Goal: Transaction & Acquisition: Subscribe to service/newsletter

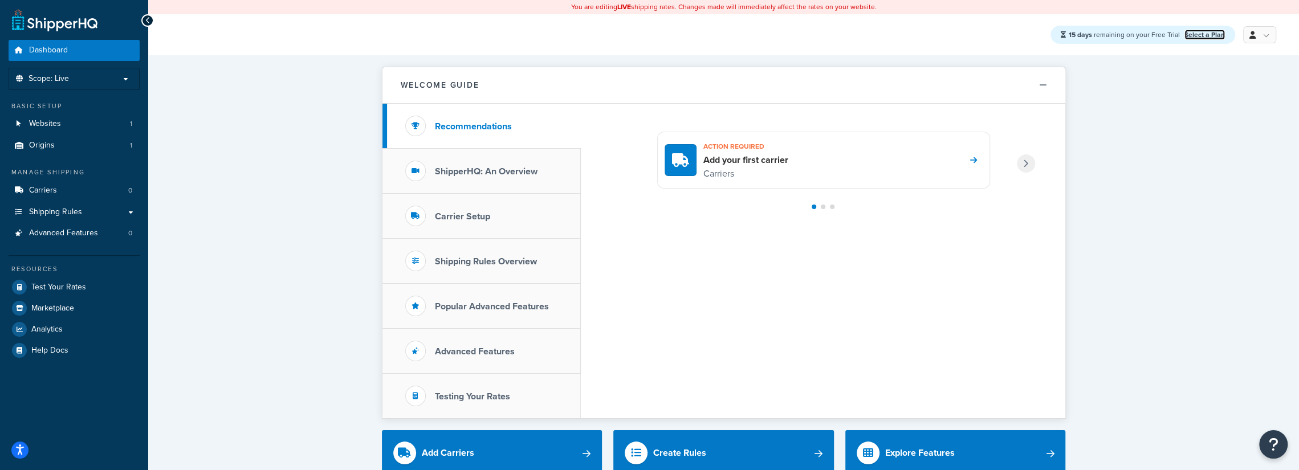
click at [1201, 36] on link "Select a Plan" at bounding box center [1204, 35] width 40 height 10
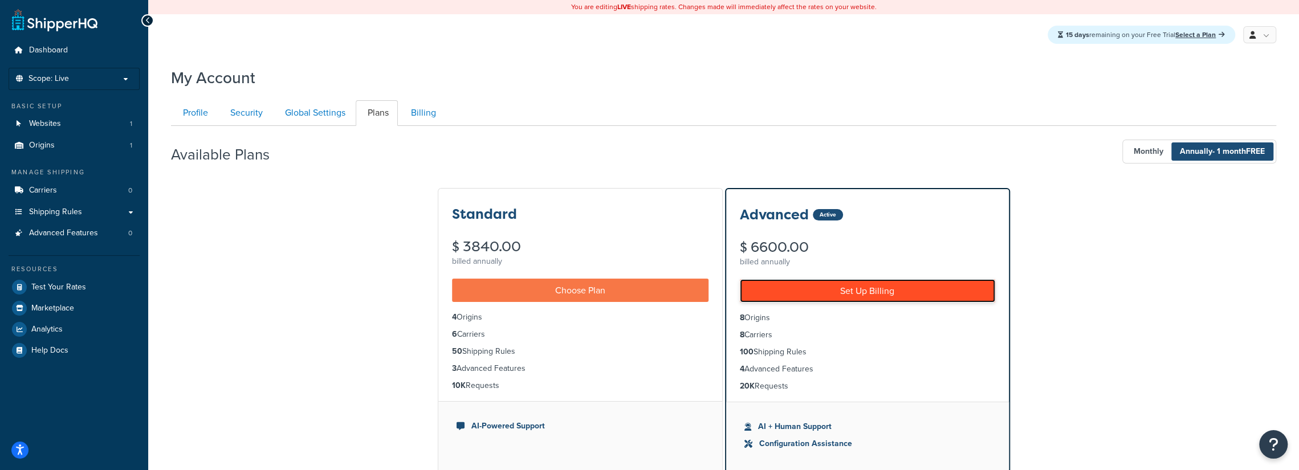
click at [866, 292] on link "Set Up Billing" at bounding box center [867, 290] width 255 height 23
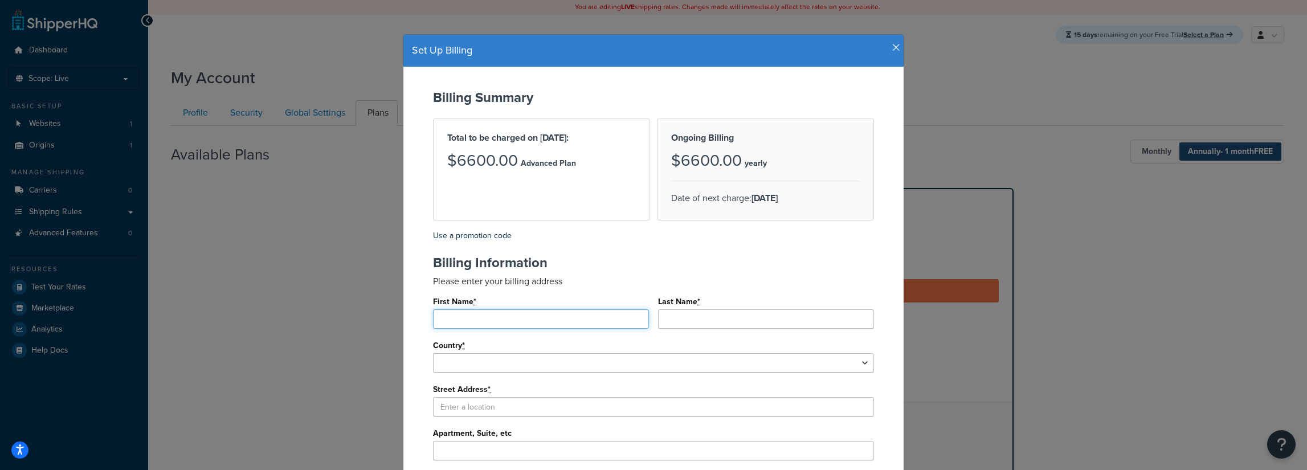
click at [495, 320] on input "First Name *" at bounding box center [541, 318] width 216 height 19
type input "Fred"
type input "Elabed"
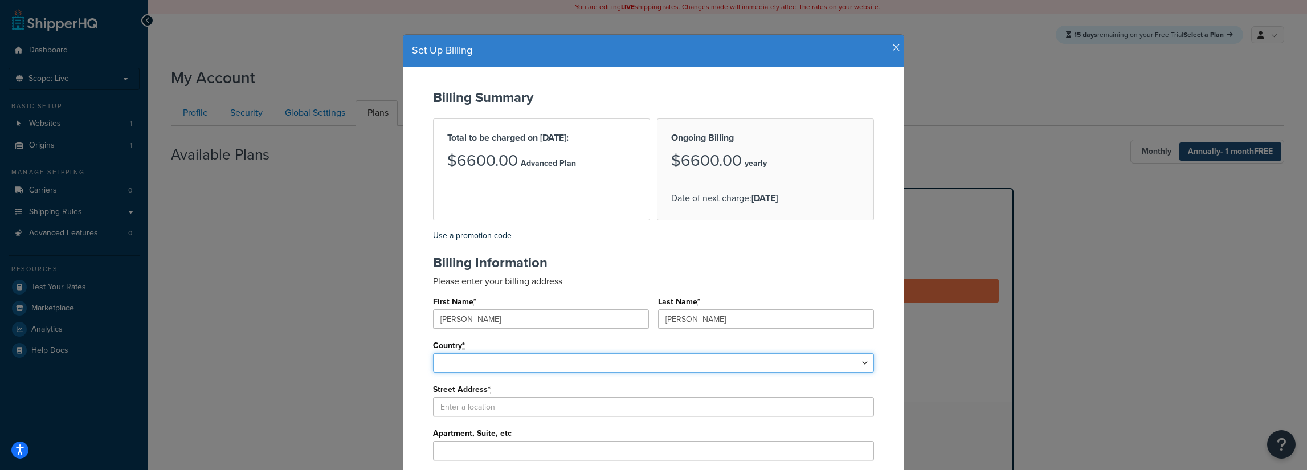
click at [462, 368] on select "United States Afghanistan Albania Algeria American Samoa Andorra Angola Anguill…" at bounding box center [653, 362] width 441 height 19
select select "1000"
click at [433, 353] on select "United States Afghanistan Albania Algeria American Samoa Andorra Angola Anguill…" at bounding box center [653, 362] width 441 height 19
select select
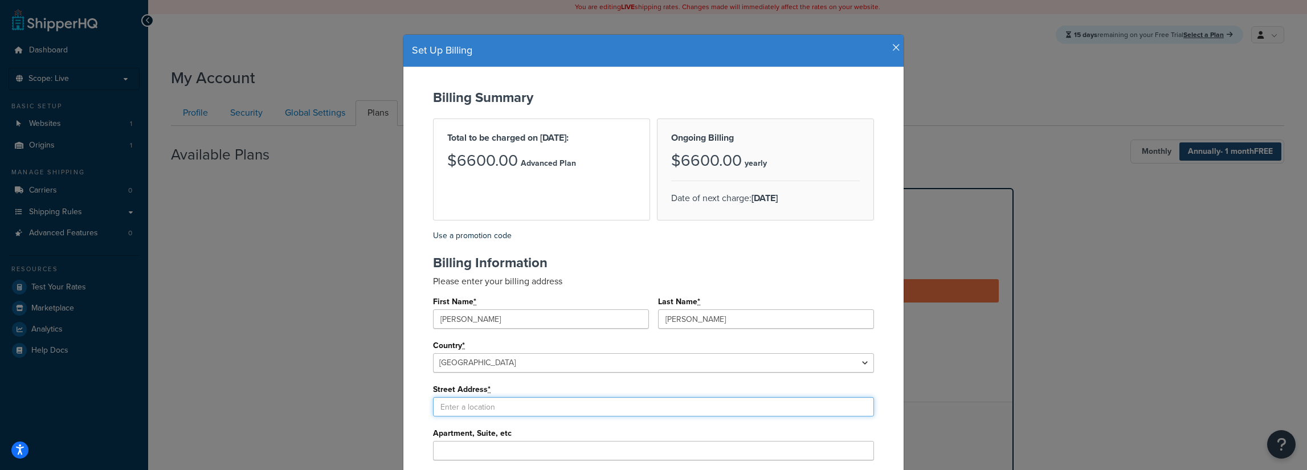
click at [470, 408] on input "Street Address *" at bounding box center [653, 406] width 441 height 19
type input "6613 Davenport Divide Rd"
type input "Austin"
select select "TX"
type input "78738"
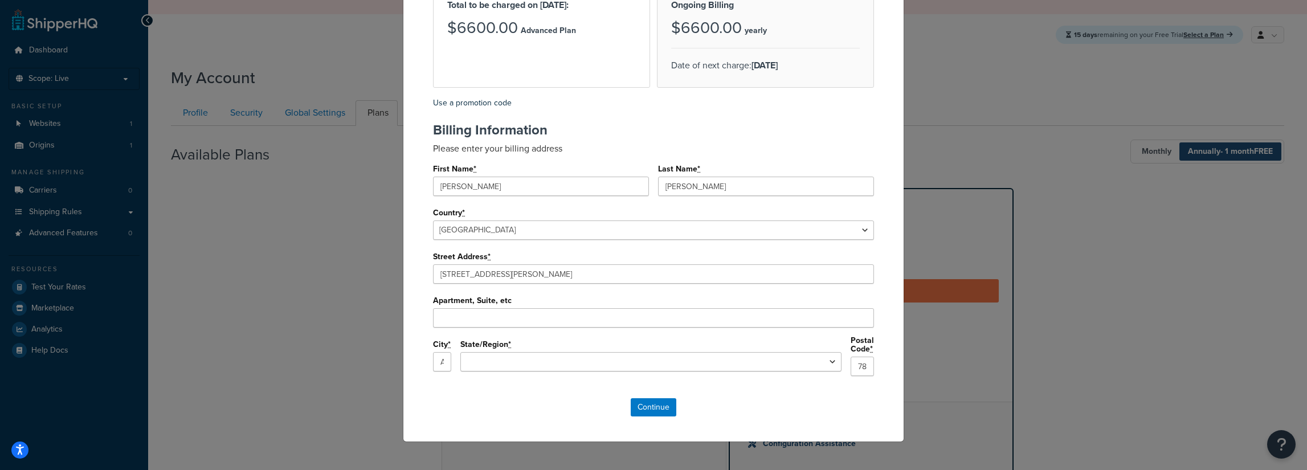
scroll to position [133, 0]
click at [651, 398] on input "Continue" at bounding box center [654, 407] width 46 height 18
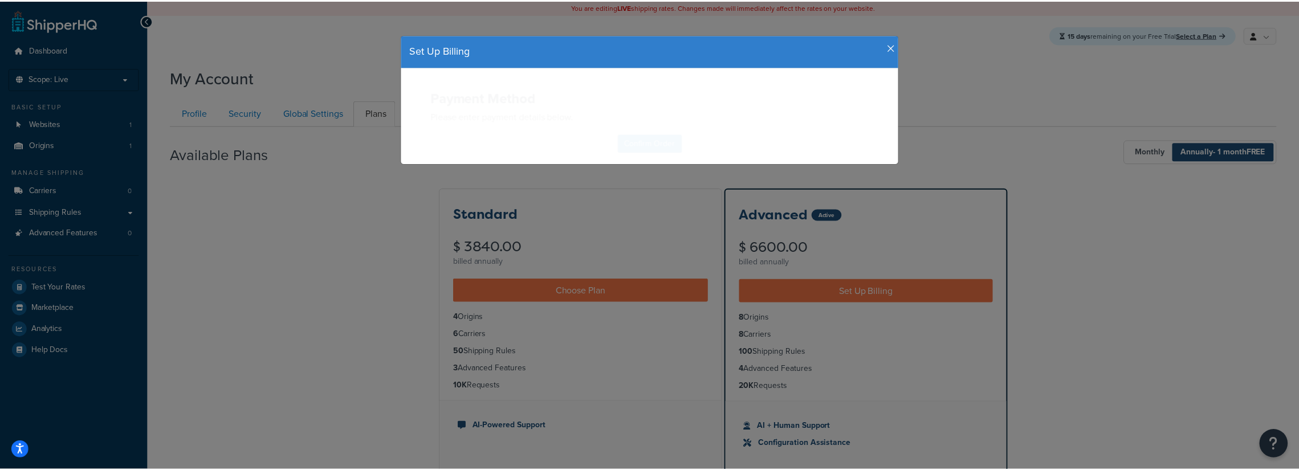
scroll to position [0, 0]
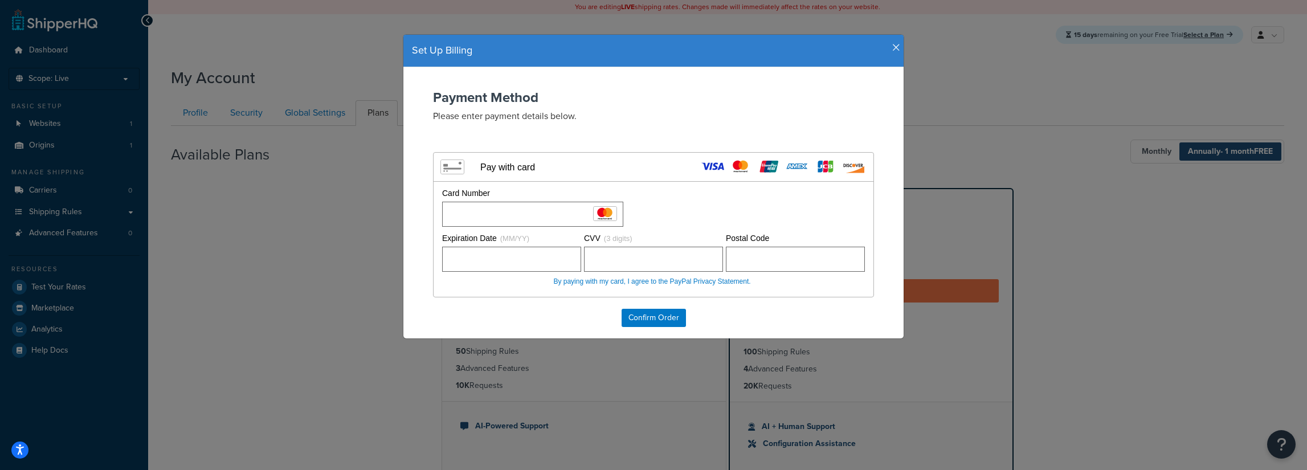
click at [684, 202] on div "Card Number" at bounding box center [652, 206] width 426 height 39
click at [654, 317] on input "Confirm Order" at bounding box center [654, 318] width 64 height 18
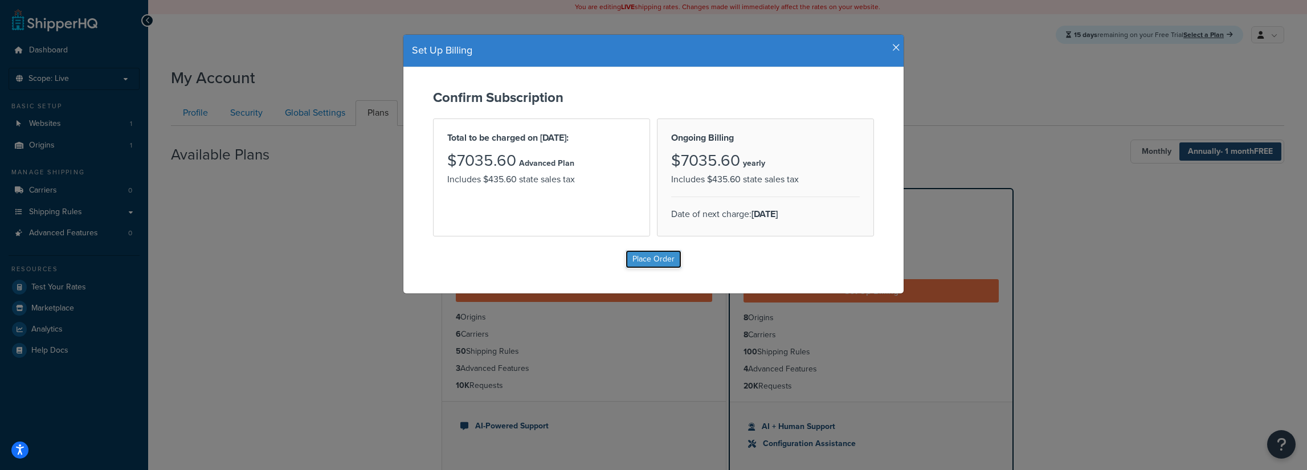
click at [653, 258] on input "Place Order" at bounding box center [654, 259] width 56 height 18
type input "Place Order"
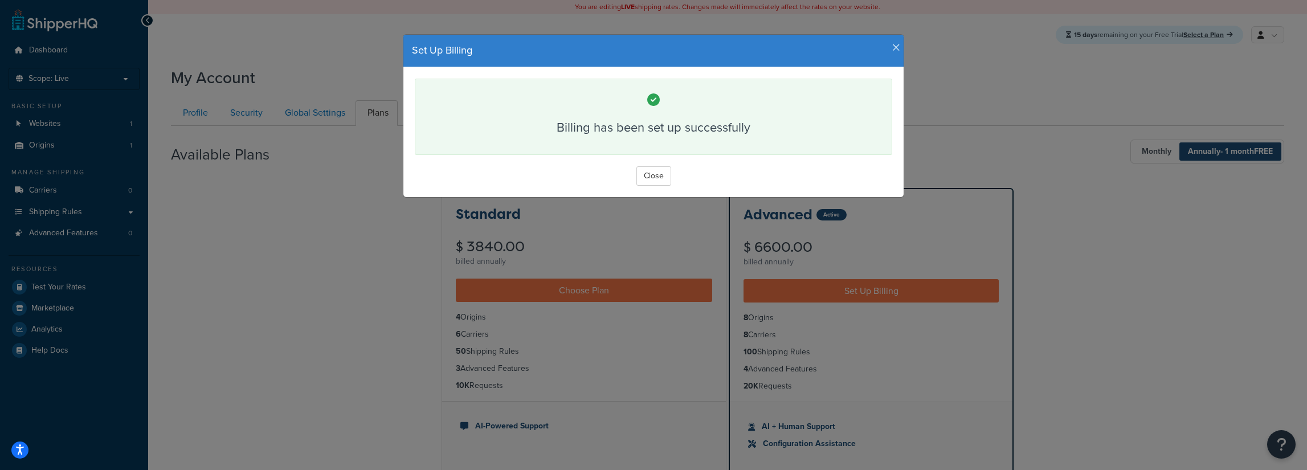
click at [892, 47] on icon "button" at bounding box center [896, 48] width 8 height 10
